Goal: Information Seeking & Learning: Learn about a topic

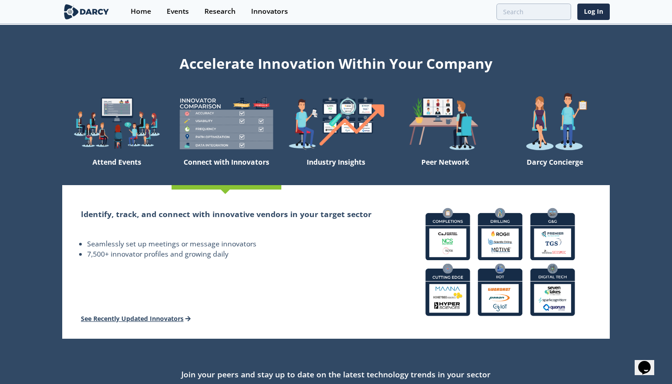
click at [166, 321] on link "See Recently Updated Innovators" at bounding box center [136, 318] width 110 height 8
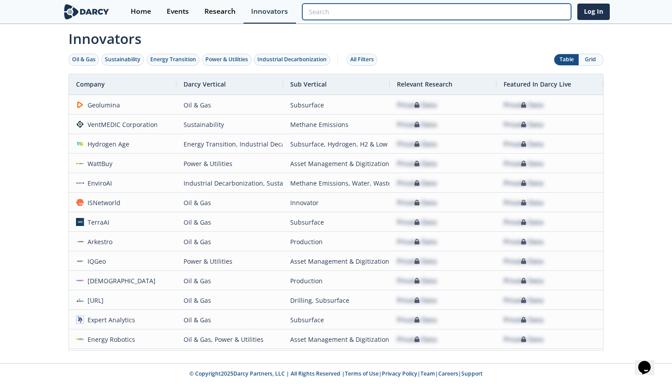
click at [503, 8] on input "search" at bounding box center [436, 12] width 269 height 16
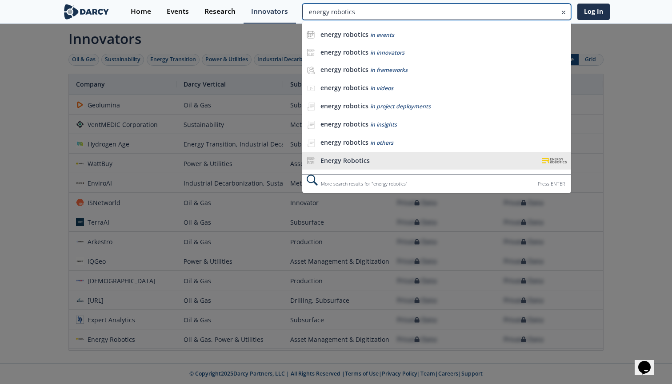
type input "energy robotics"
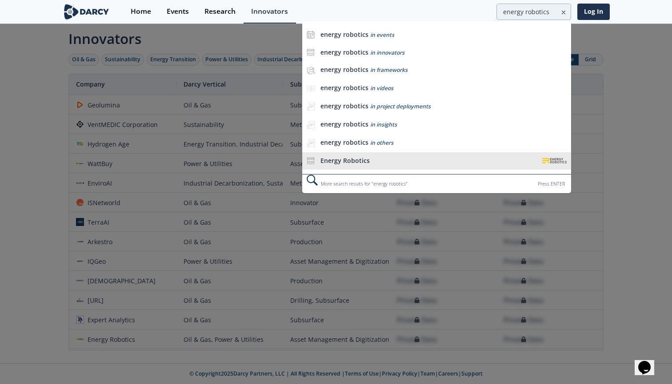
click at [406, 160] on div "Energy Robotics" at bounding box center [428, 161] width 217 height 8
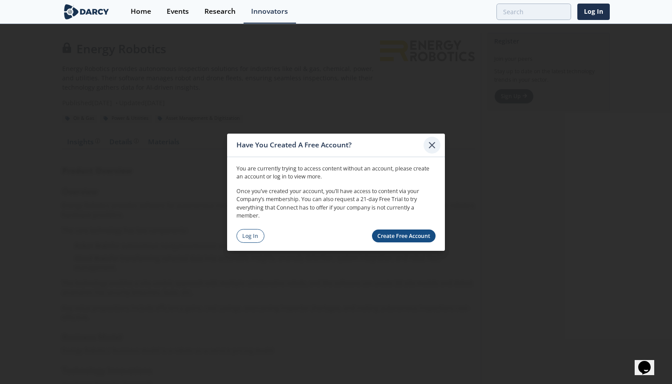
click at [432, 146] on icon at bounding box center [431, 144] width 5 height 5
